Goal: Check status: Check status

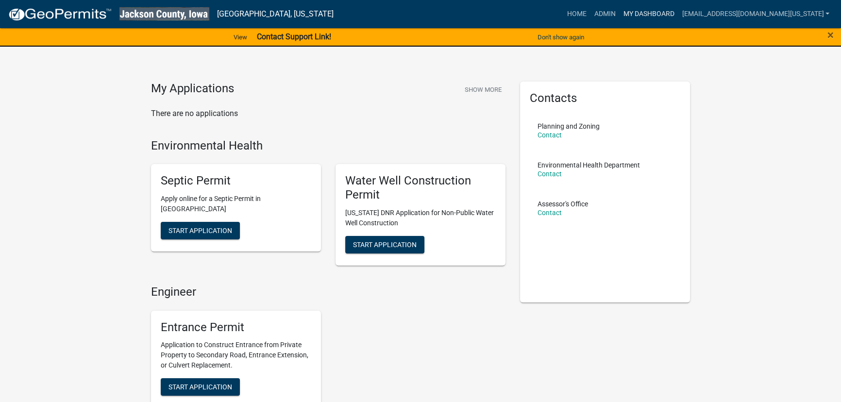
click at [654, 14] on link "My Dashboard" at bounding box center [648, 14] width 59 height 18
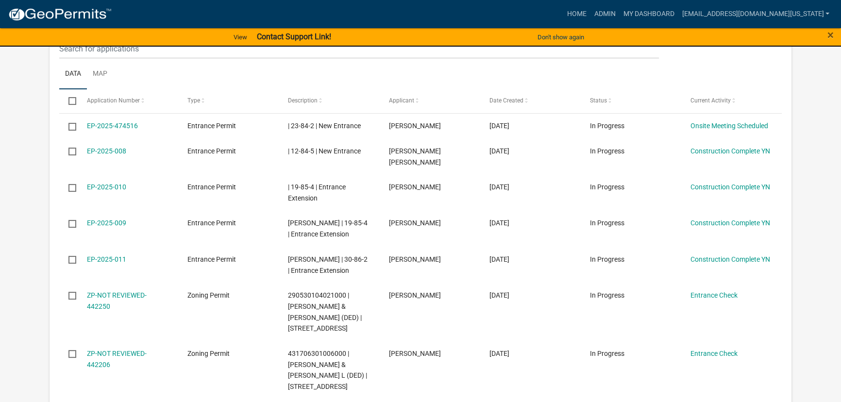
scroll to position [265, 0]
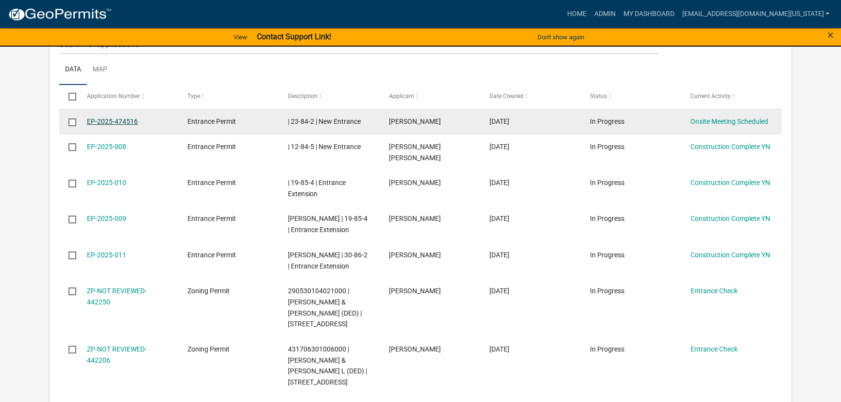
click at [112, 120] on link "EP-2025-474516" at bounding box center [112, 122] width 51 height 8
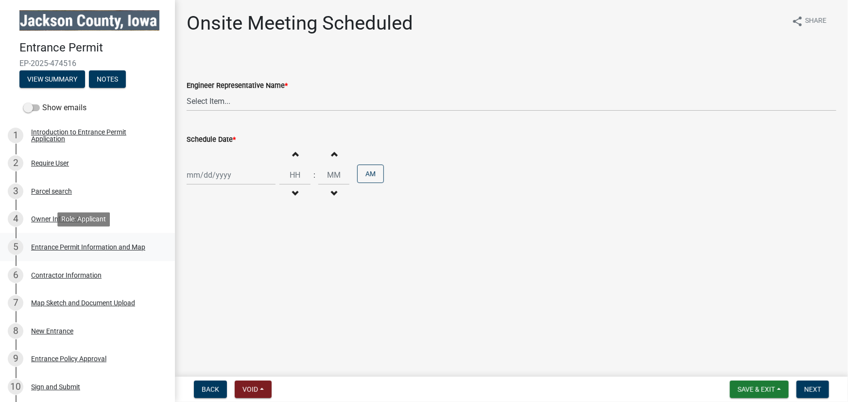
click at [73, 248] on div "Entrance Permit Information and Map" at bounding box center [88, 247] width 114 height 7
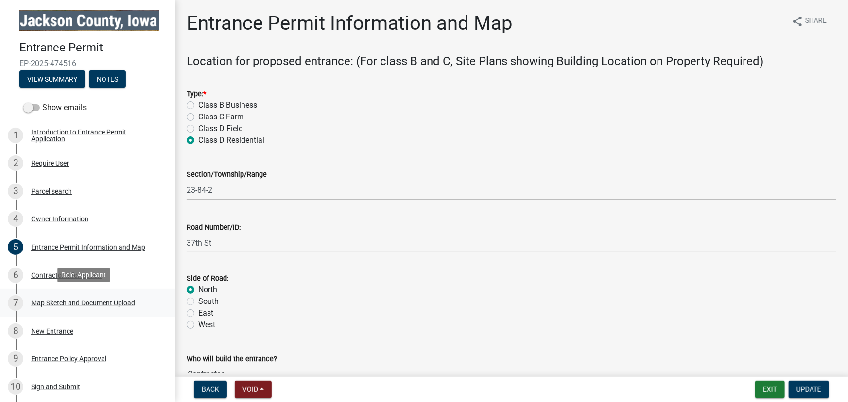
click at [54, 302] on div "Map Sketch and Document Upload" at bounding box center [83, 303] width 104 height 7
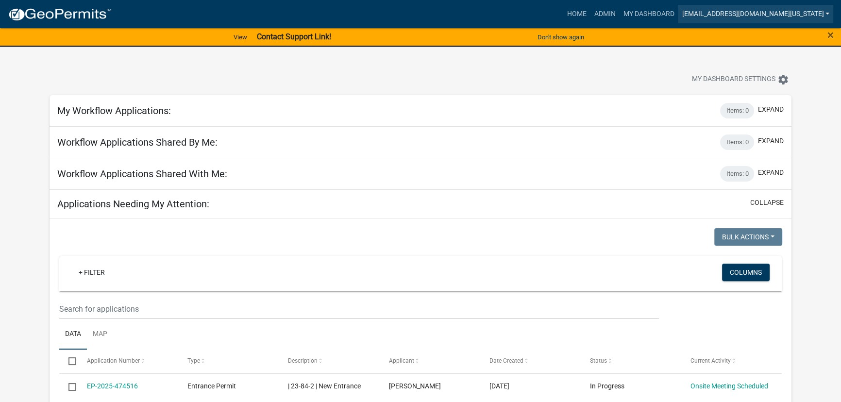
click at [828, 14] on link "[EMAIL_ADDRESS][DOMAIN_NAME][US_STATE]" at bounding box center [755, 14] width 155 height 18
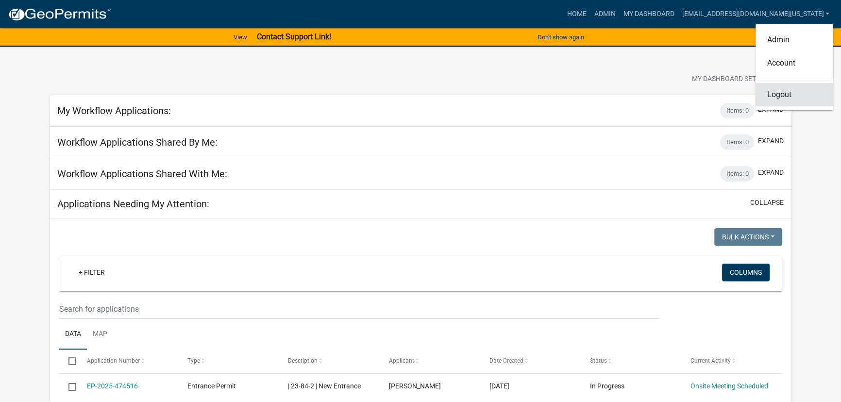
click at [779, 97] on link "Logout" at bounding box center [795, 94] width 78 height 23
